Goal: Obtain resource: Obtain resource

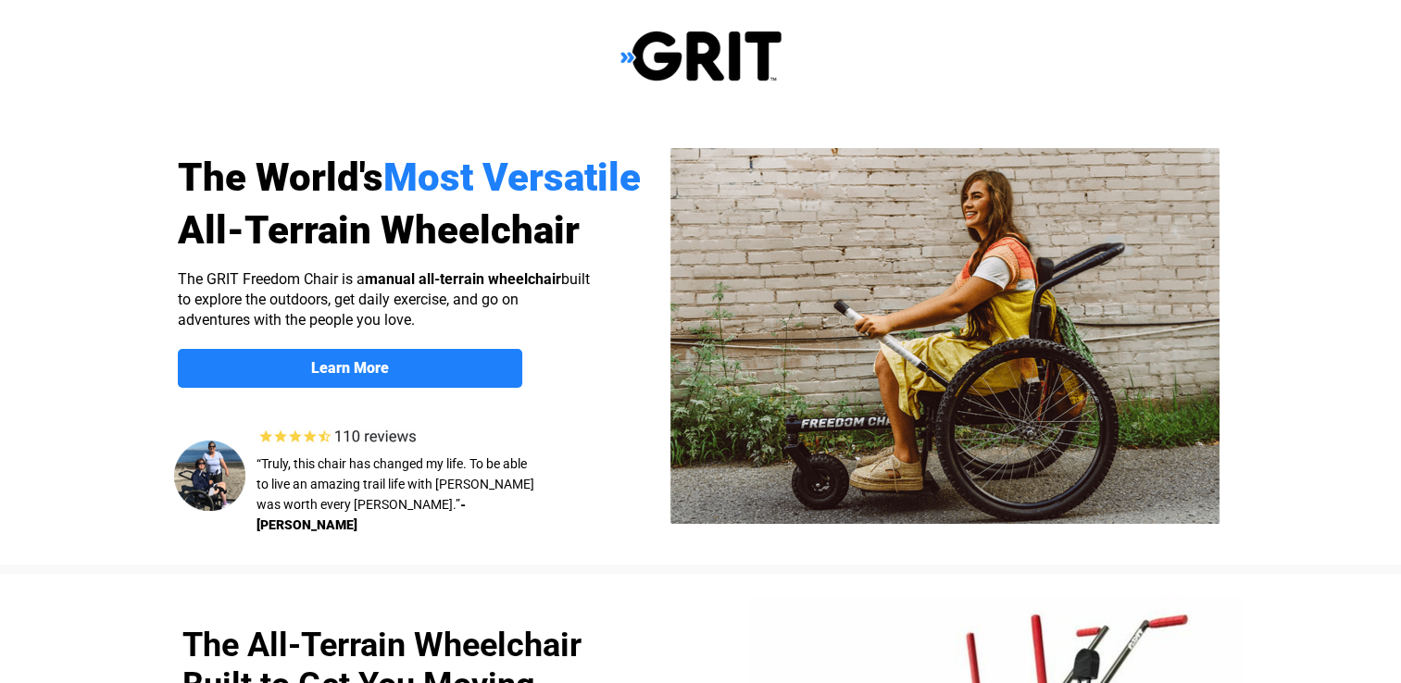
select select "US"
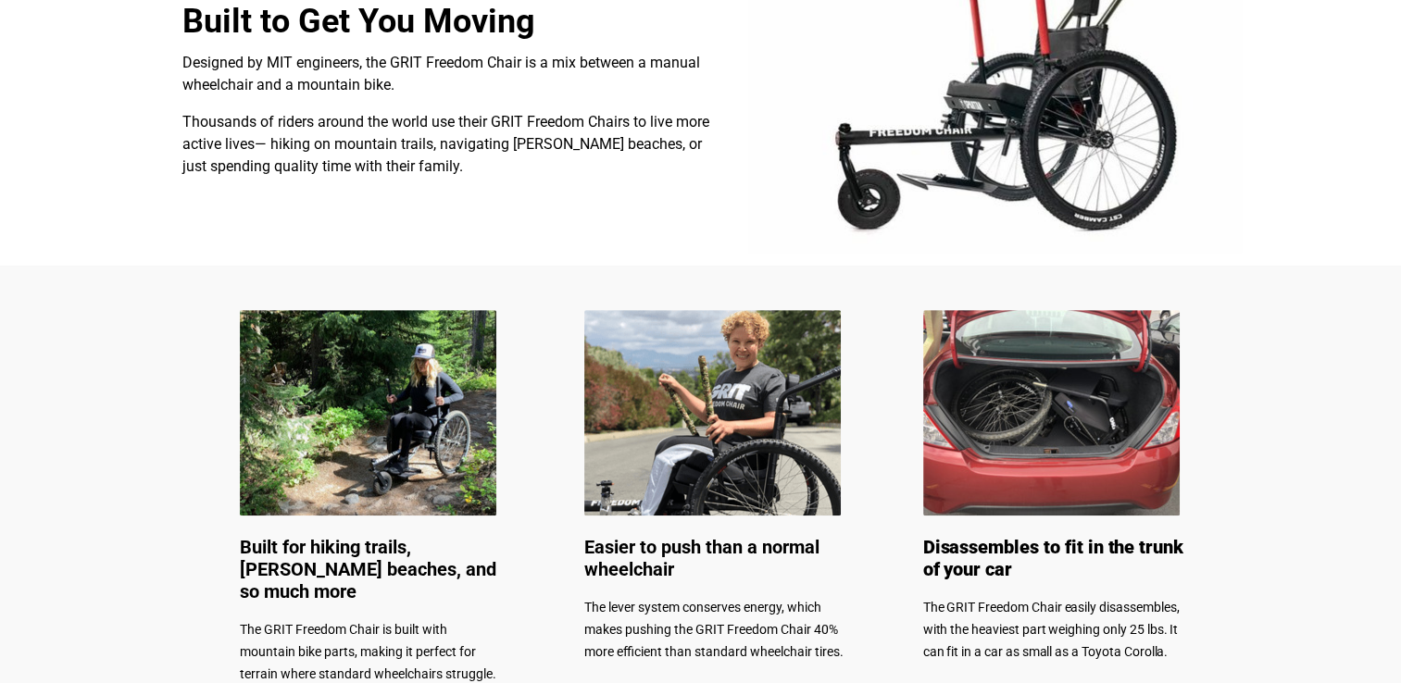
scroll to position [666, 0]
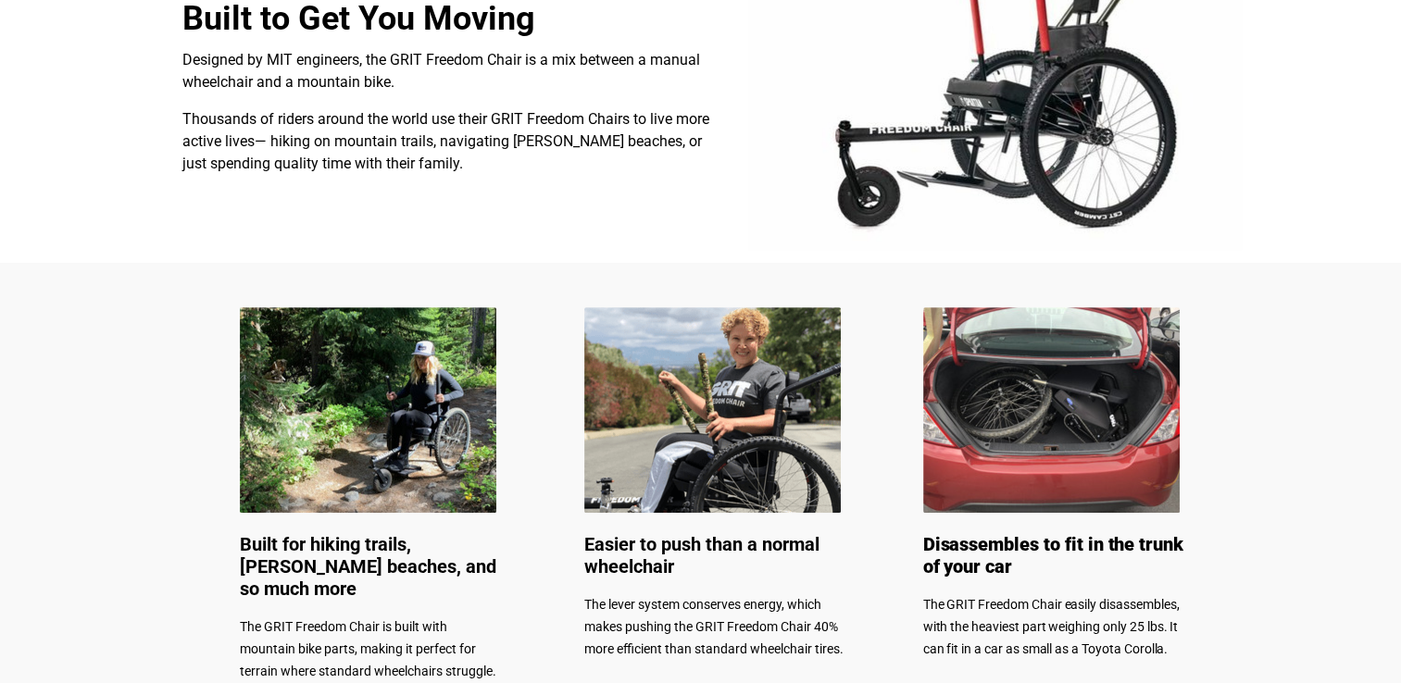
click at [379, 460] on img at bounding box center [368, 409] width 256 height 205
click at [389, 435] on img at bounding box center [368, 409] width 256 height 205
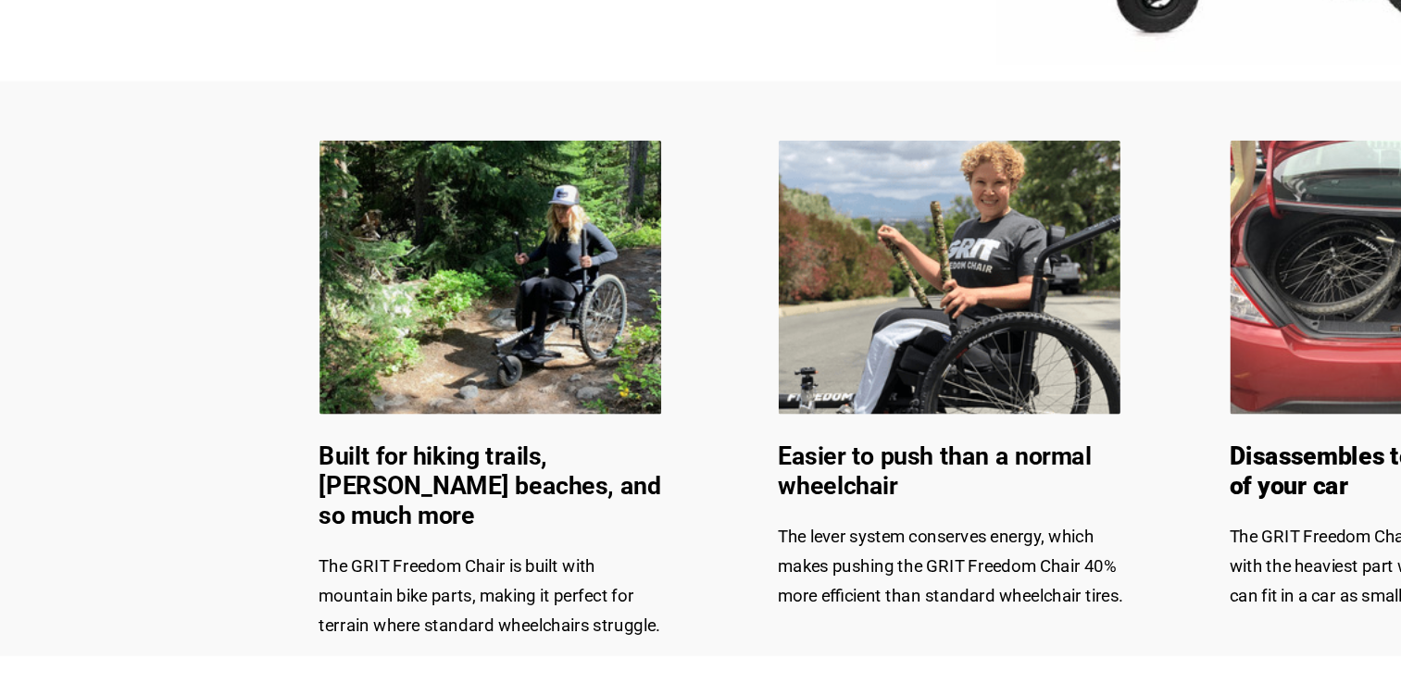
scroll to position [772, 0]
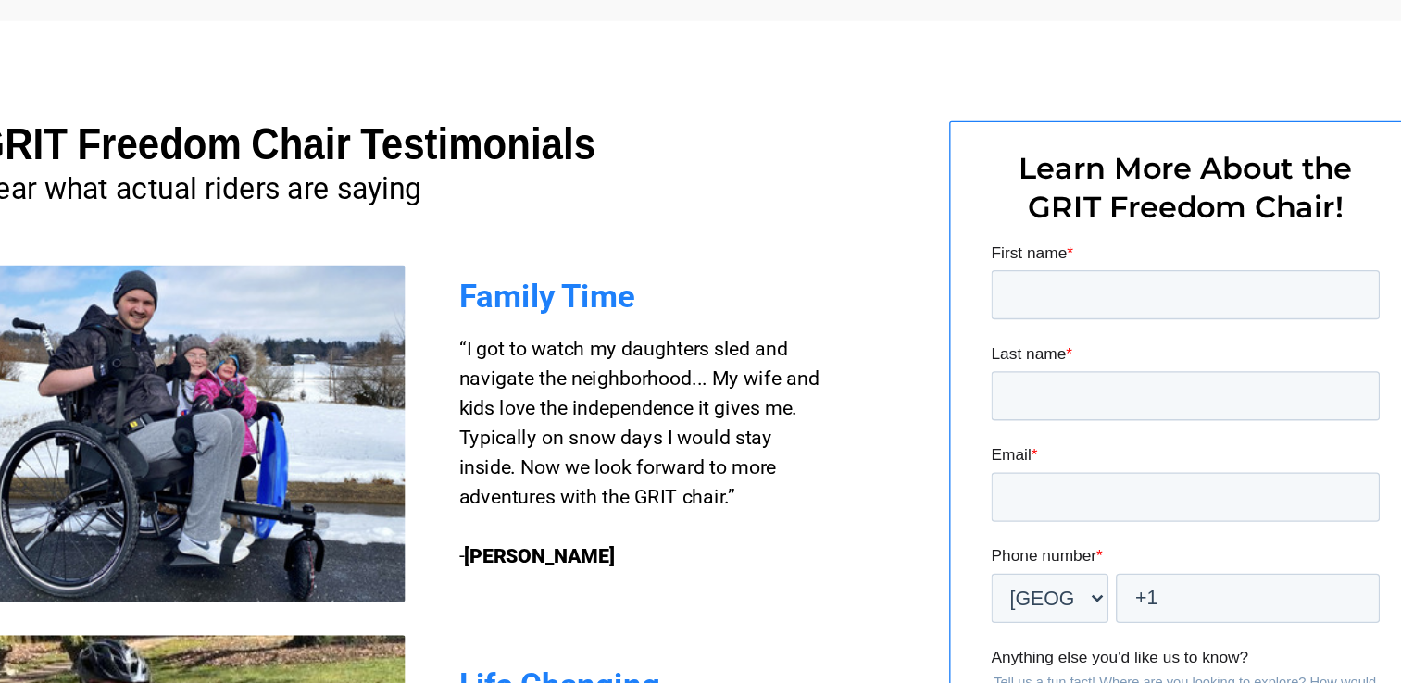
scroll to position [1179, 0]
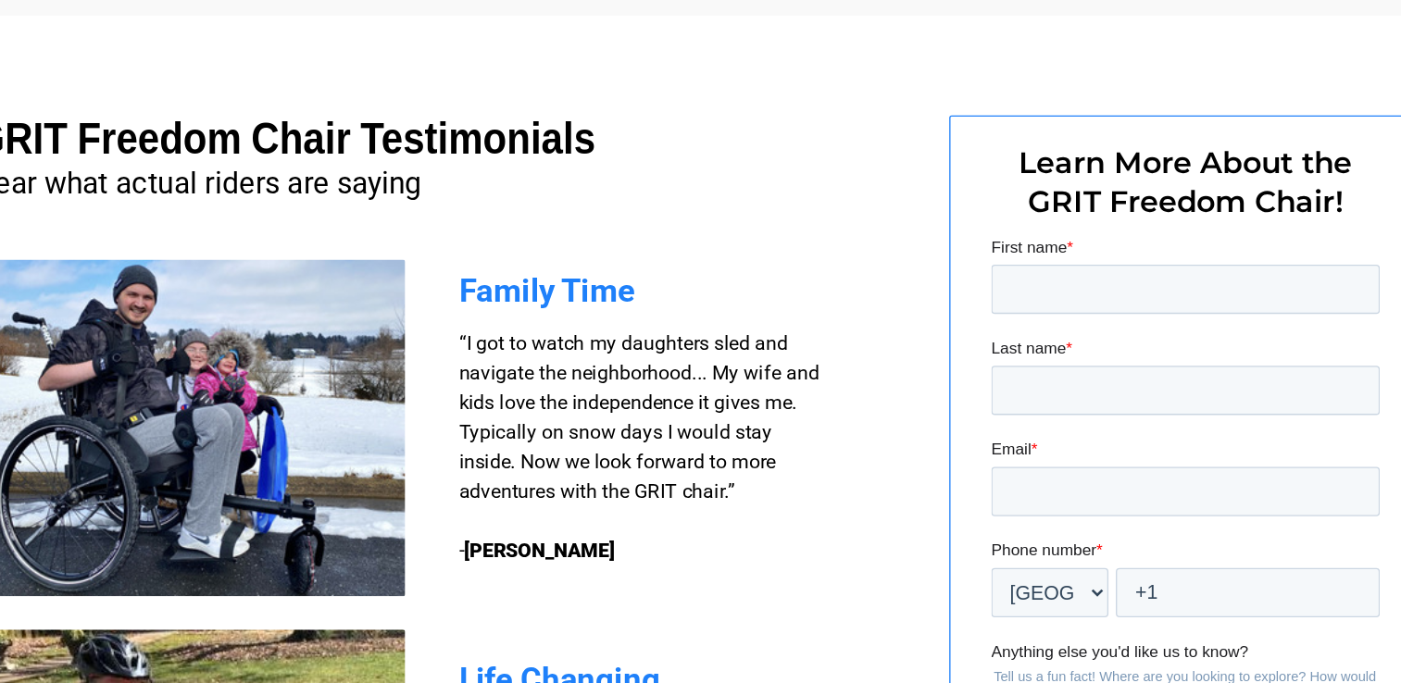
click at [872, 664] on div at bounding box center [701, 565] width 1176 height 769
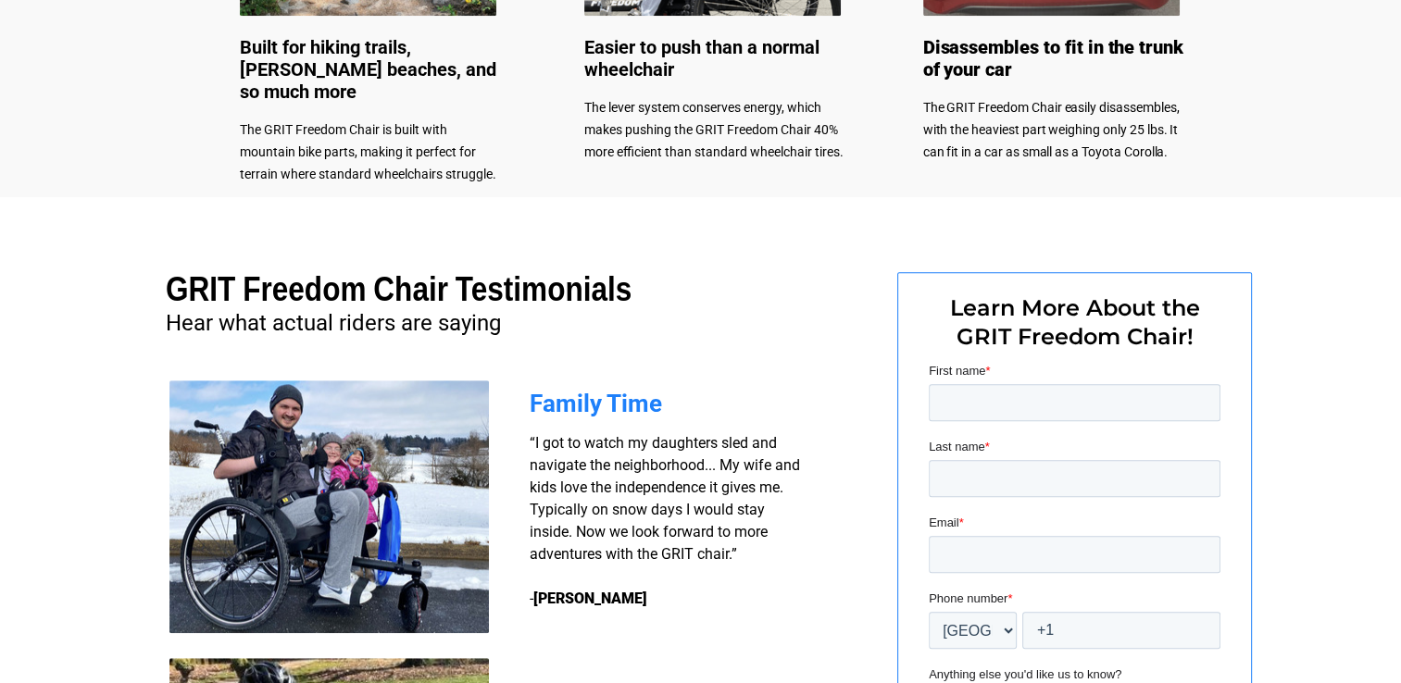
scroll to position [1007, 0]
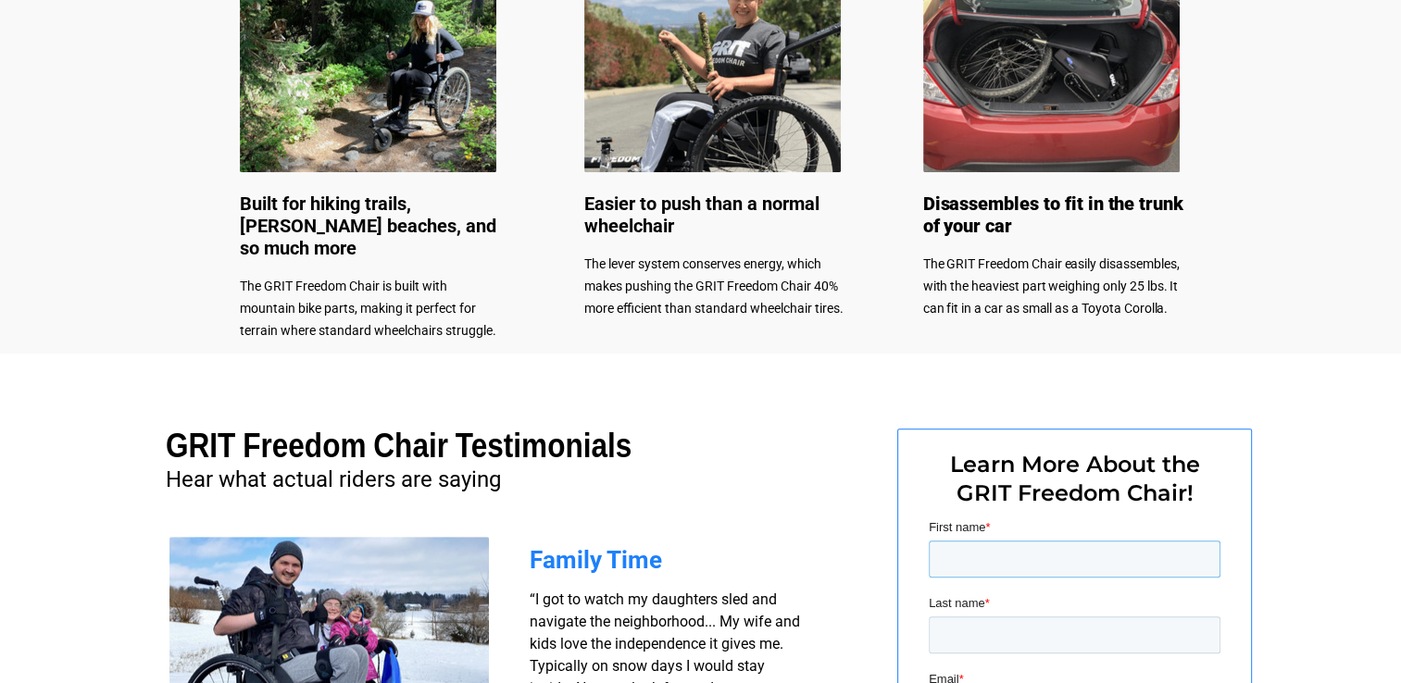
click at [971, 554] on input "First name *" at bounding box center [1074, 559] width 292 height 37
type input "frank"
click at [979, 644] on input "Last name *" at bounding box center [1074, 634] width 292 height 37
type input "gaffey"
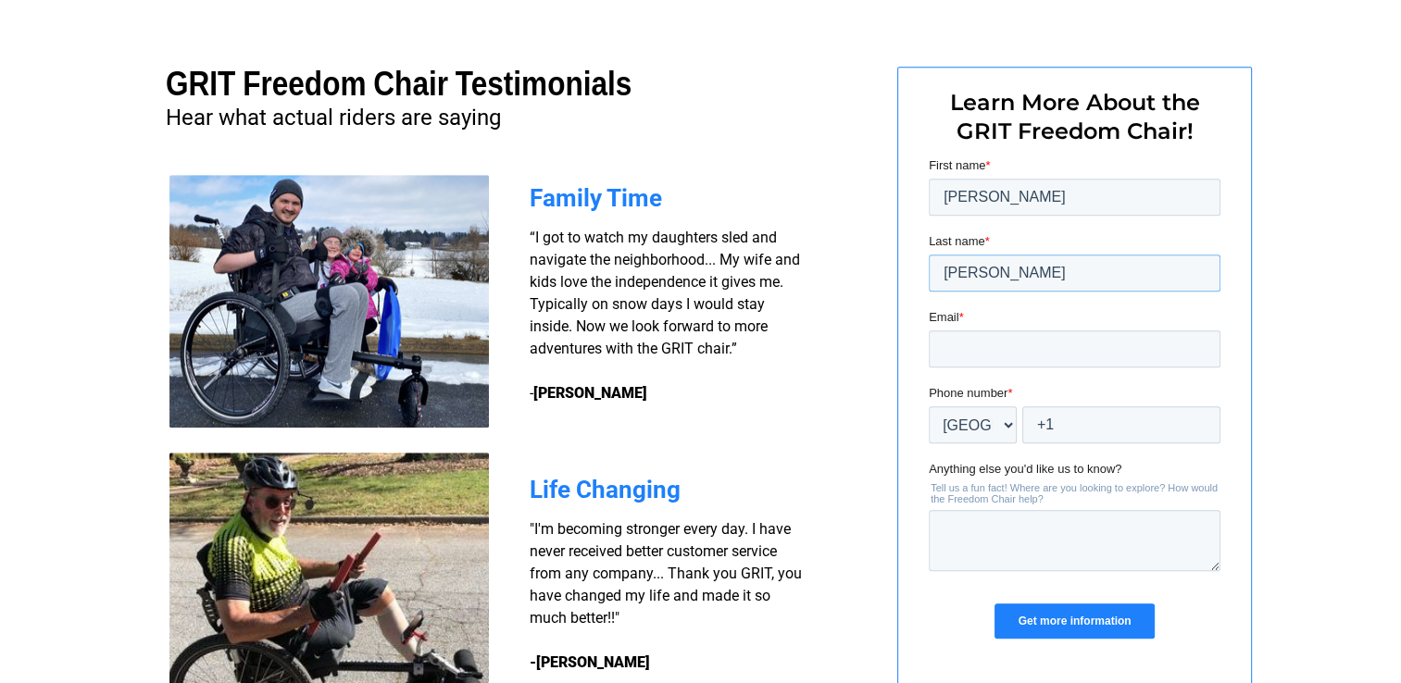
scroll to position [1377, 0]
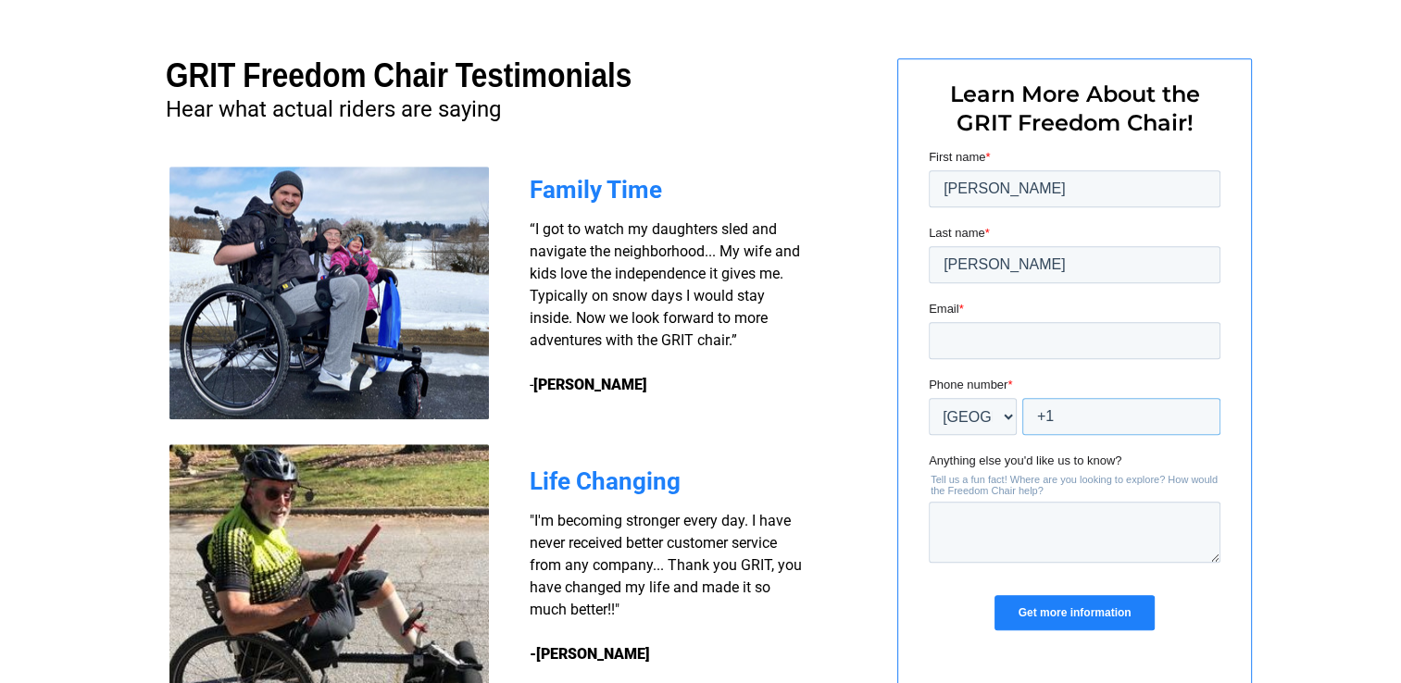
click at [1081, 420] on input "+1" at bounding box center [1120, 416] width 198 height 37
click at [993, 595] on input "Get more information" at bounding box center [1072, 612] width 159 height 35
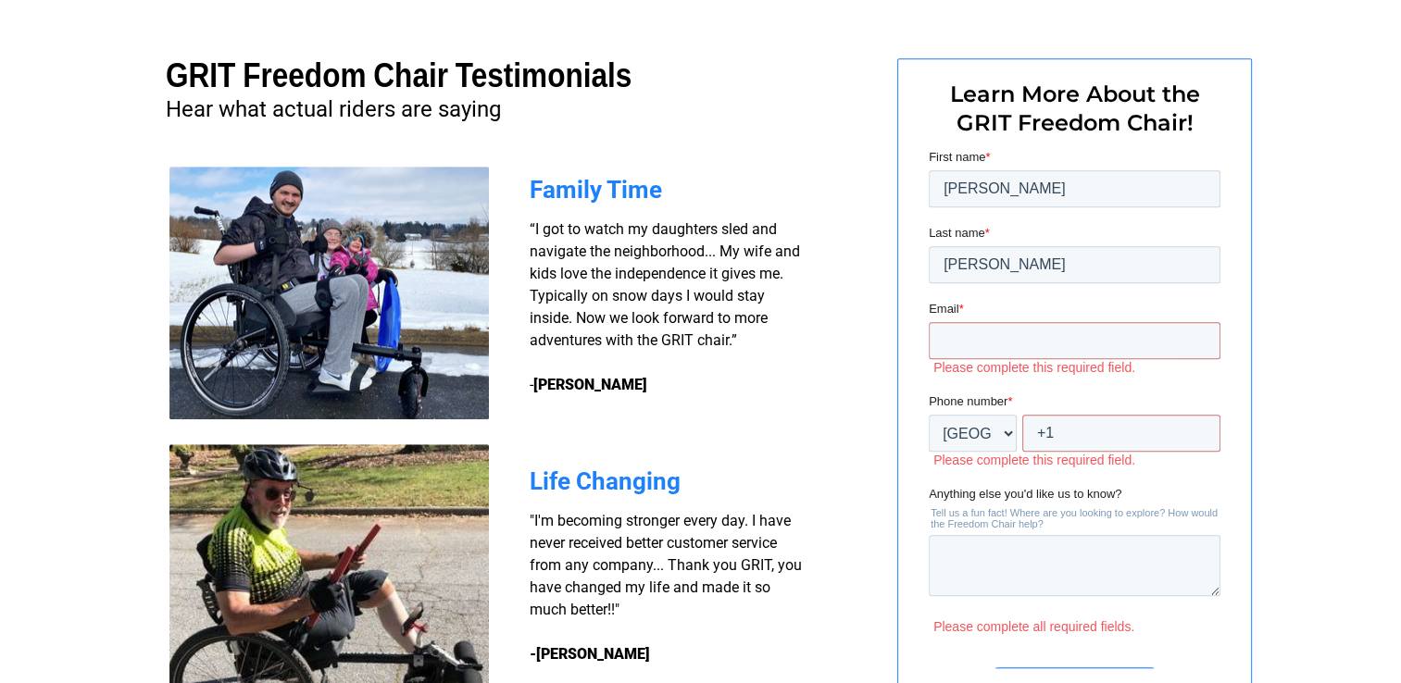
click at [993, 667] on input "Get more information" at bounding box center [1072, 684] width 159 height 35
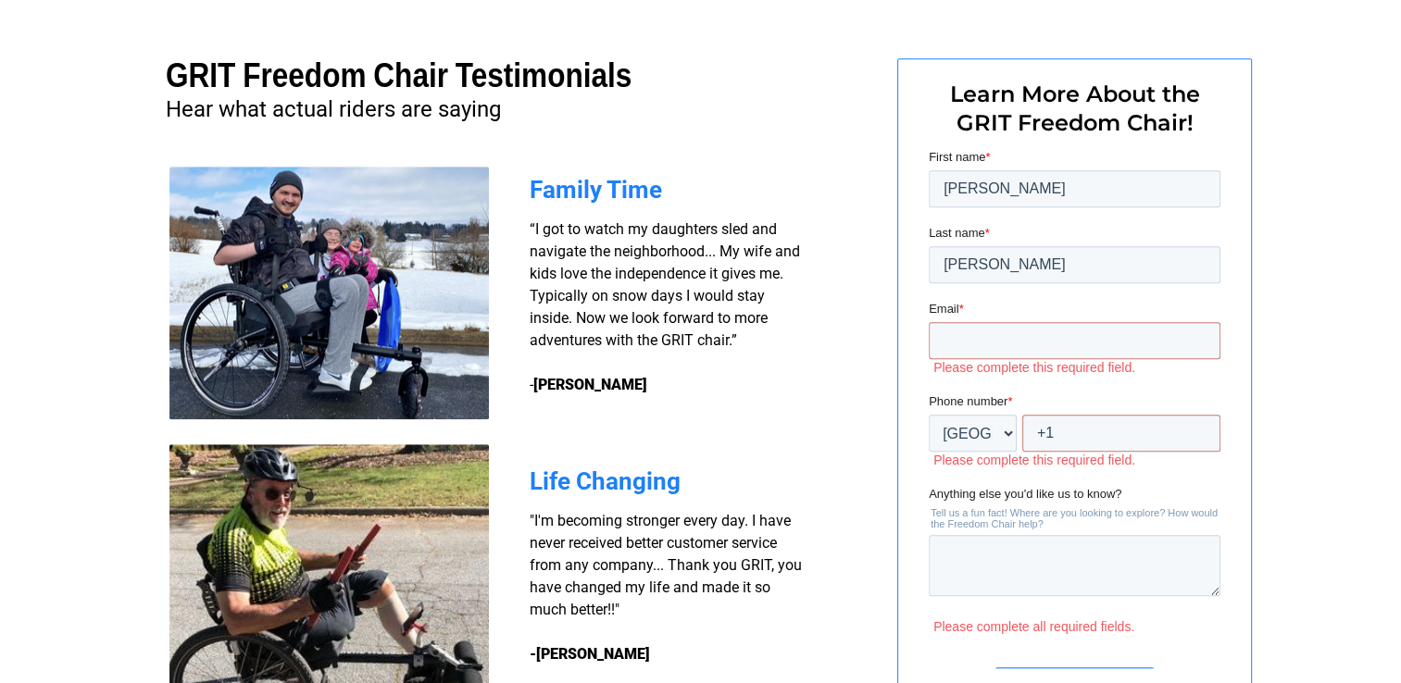
click at [993, 667] on input "Get more information" at bounding box center [1072, 684] width 159 height 35
click at [1097, 437] on input "+1" at bounding box center [1120, 433] width 198 height 37
click at [1055, 442] on input "+1 2148824" at bounding box center [1120, 433] width 198 height 37
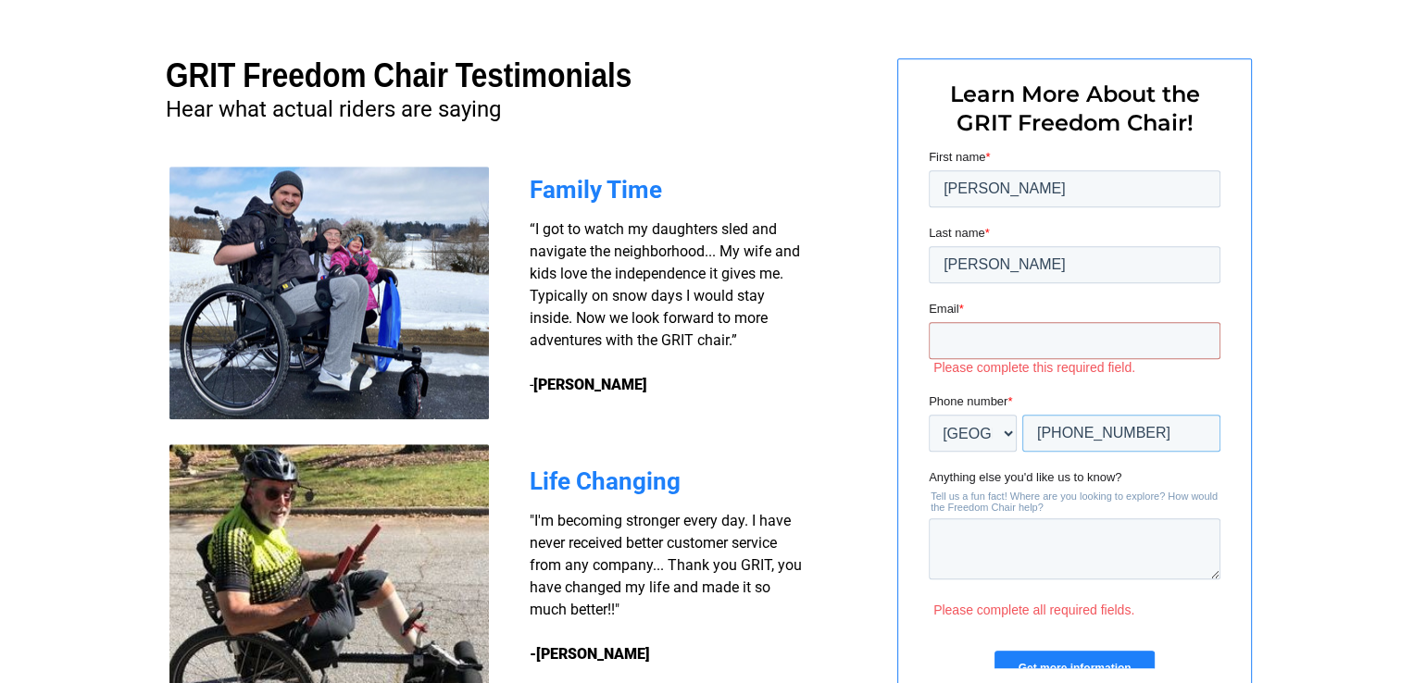
type input "+1 3602148824"
click at [951, 560] on textarea "Anything else you'd like us to know?" at bounding box center [1074, 548] width 292 height 61
type textarea "price"
click at [1015, 659] on input "Get more information" at bounding box center [1072, 668] width 159 height 35
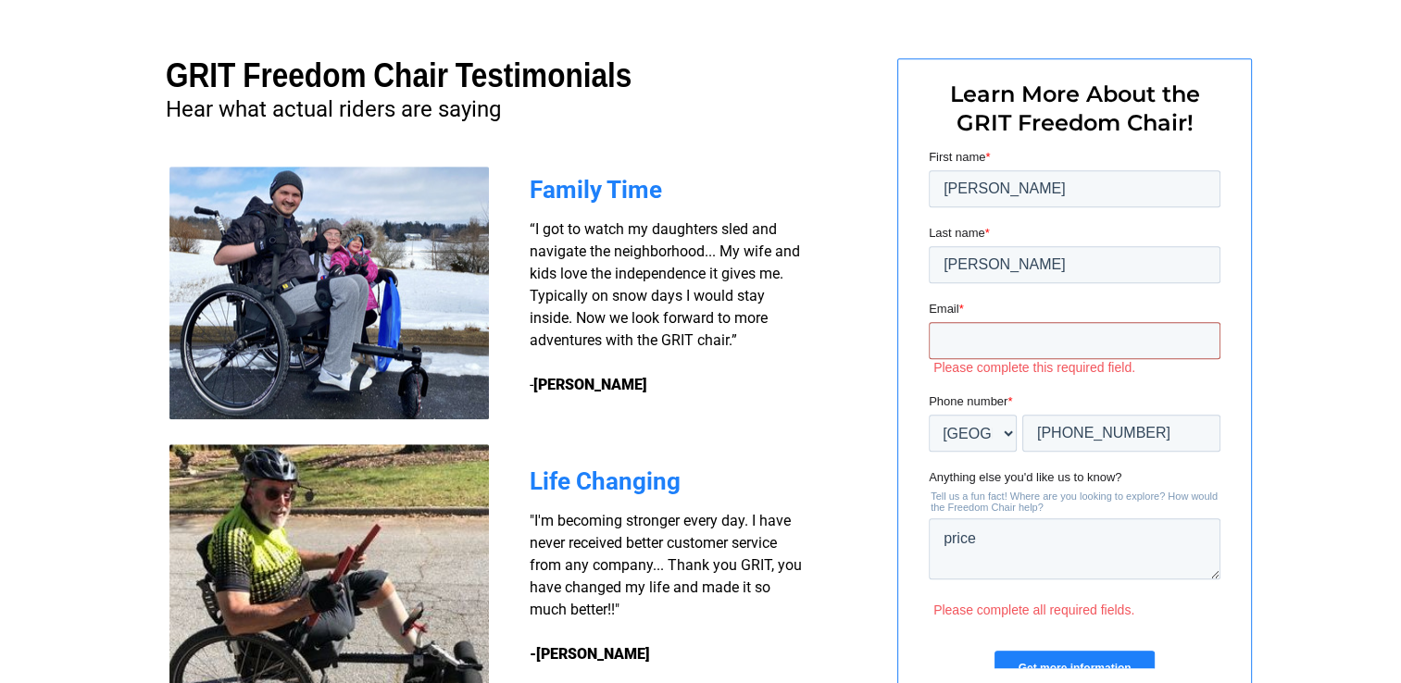
click at [970, 330] on input "Email *" at bounding box center [1074, 340] width 292 height 37
type input "retiredfgaffey@yahoo.com"
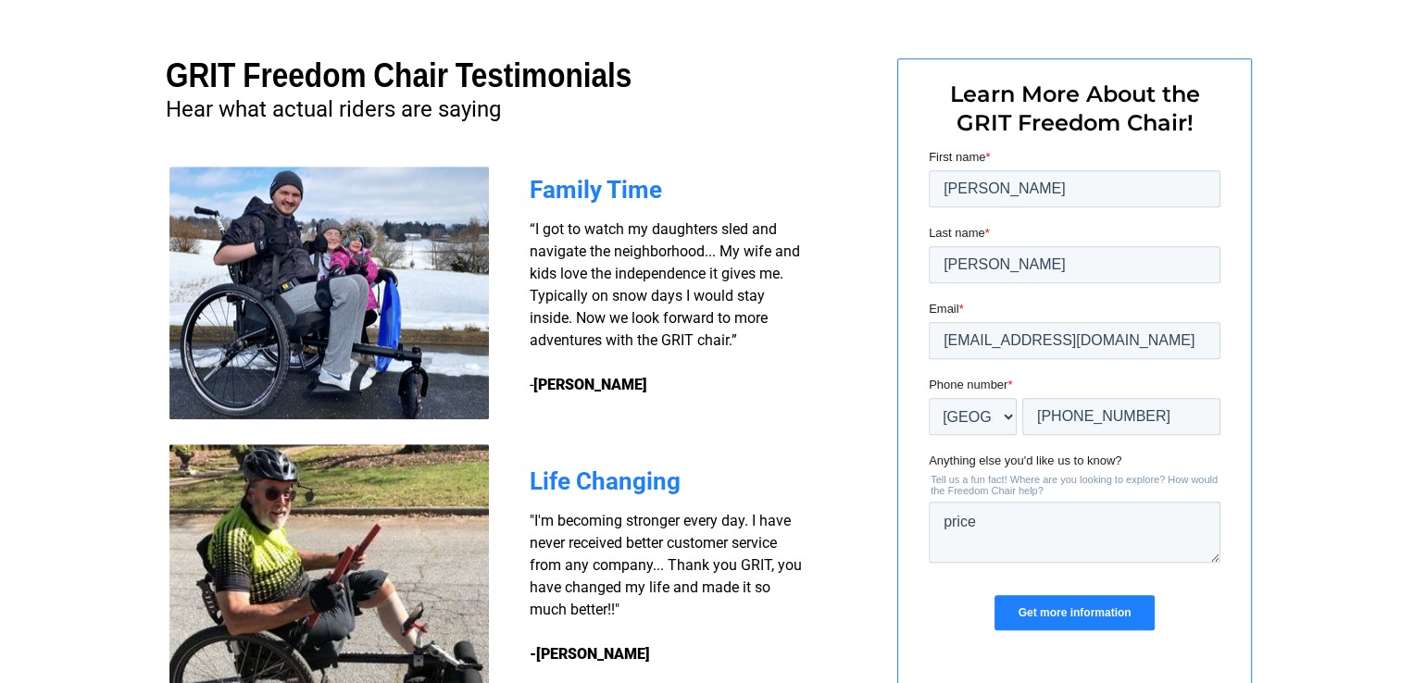
click at [1077, 616] on input "Get more information" at bounding box center [1072, 612] width 159 height 35
